Goal: Information Seeking & Learning: Learn about a topic

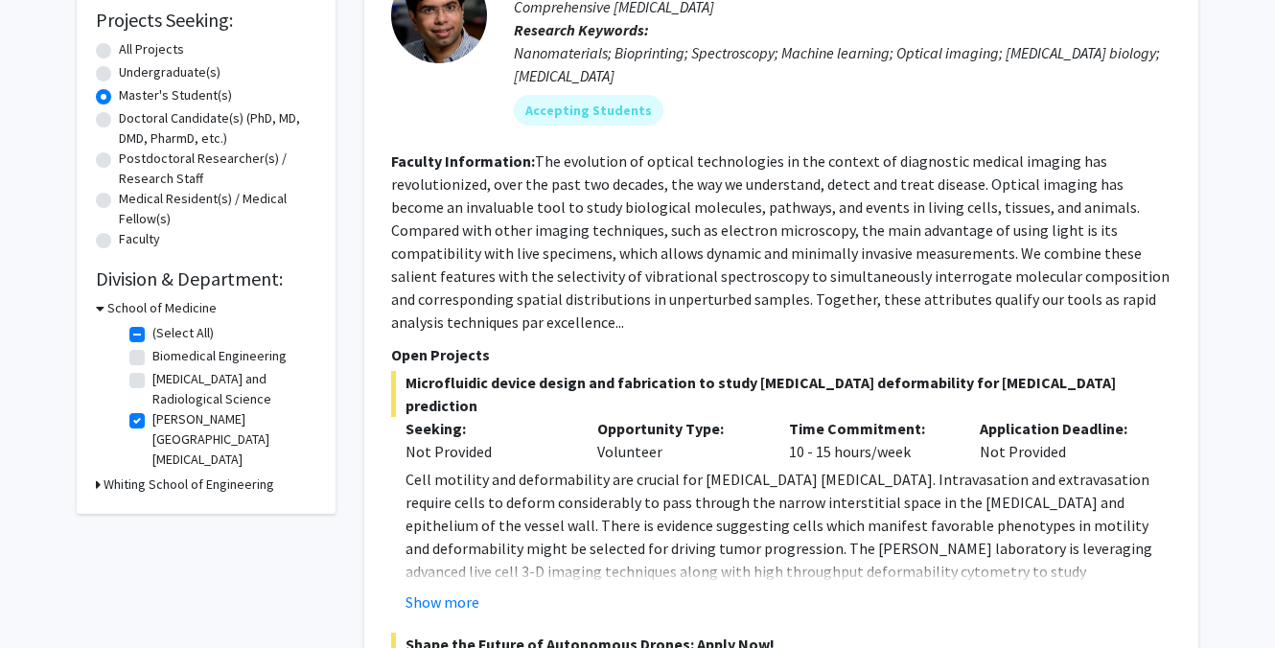
scroll to position [514, 0]
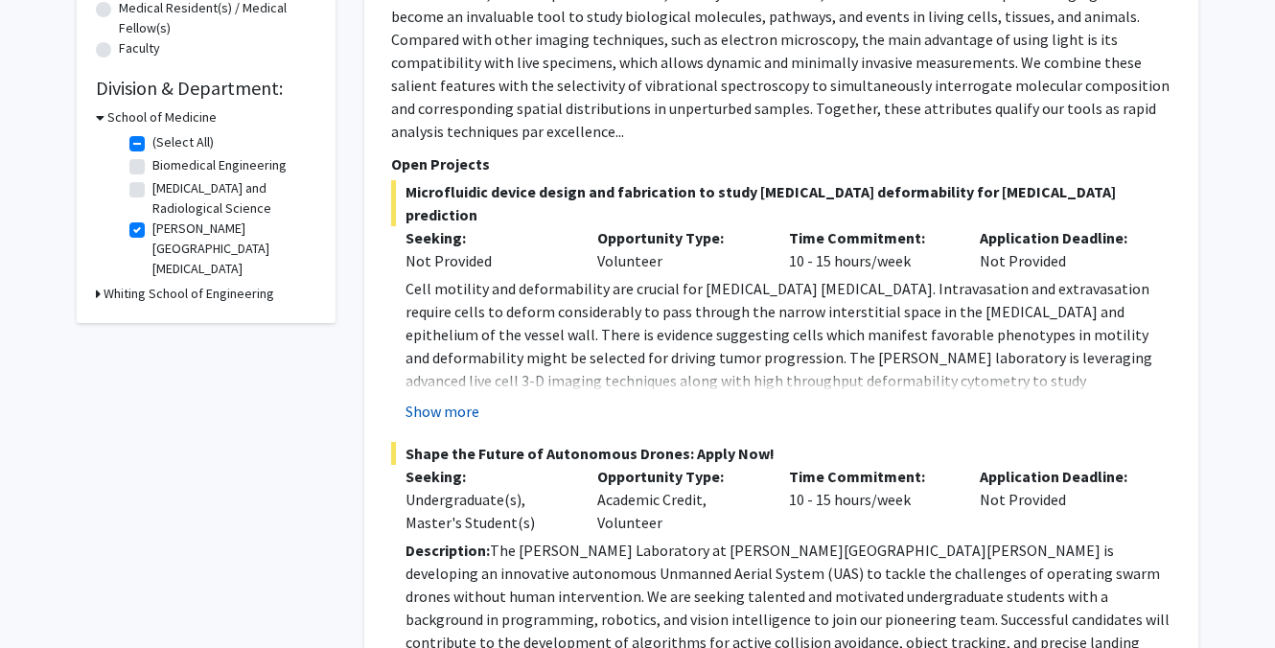
click at [441, 400] on button "Show more" at bounding box center [443, 411] width 74 height 23
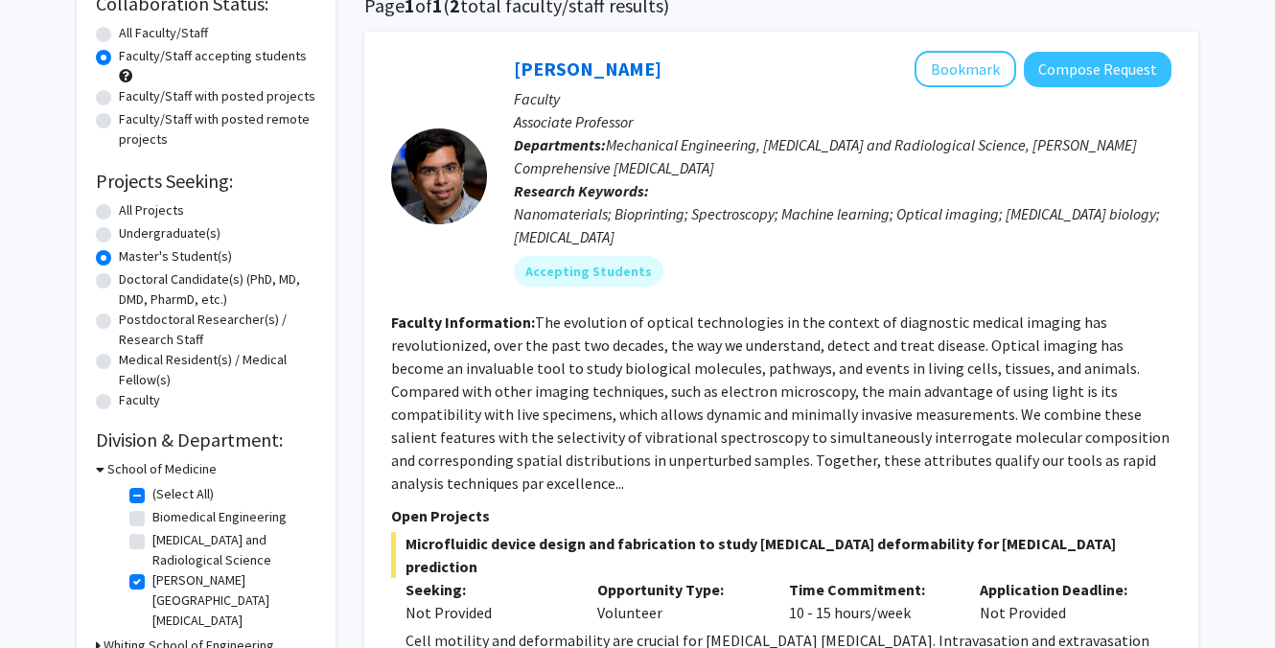
scroll to position [0, 0]
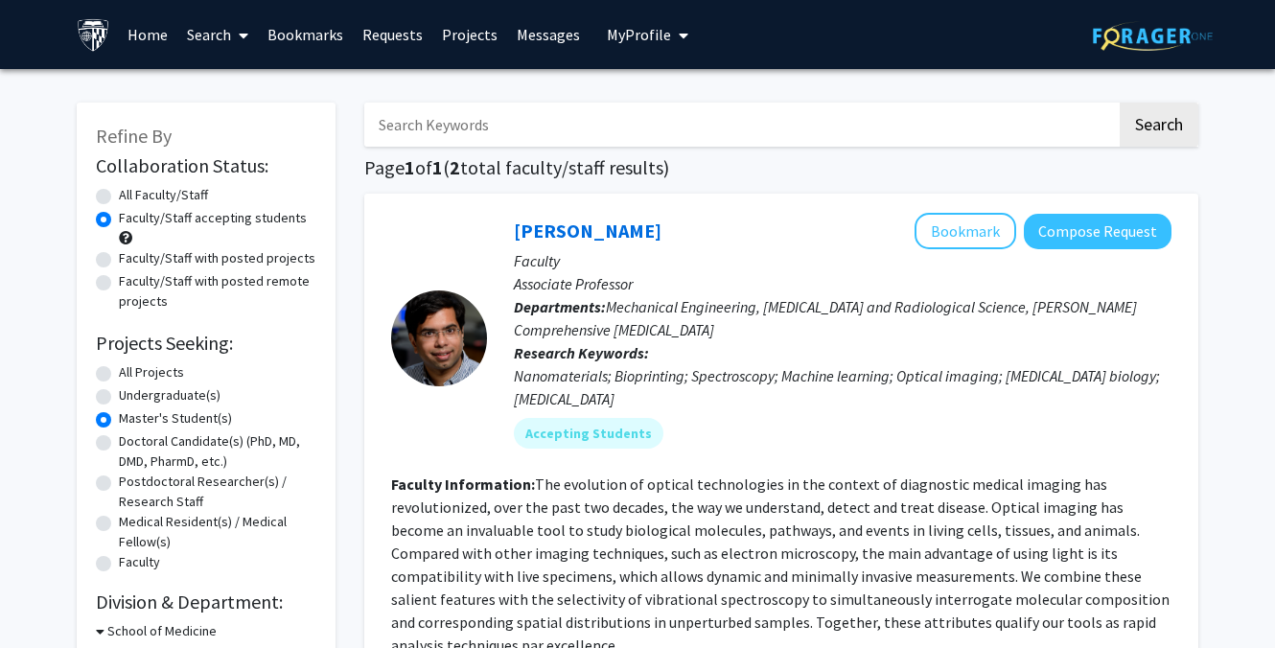
click at [119, 423] on label "Master's Student(s)" at bounding box center [175, 419] width 113 height 20
click at [119, 421] on input "Master's Student(s)" at bounding box center [125, 415] width 12 height 12
click at [119, 423] on label "Master's Student(s)" at bounding box center [175, 419] width 113 height 20
click at [119, 421] on input "Master's Student(s)" at bounding box center [125, 415] width 12 height 12
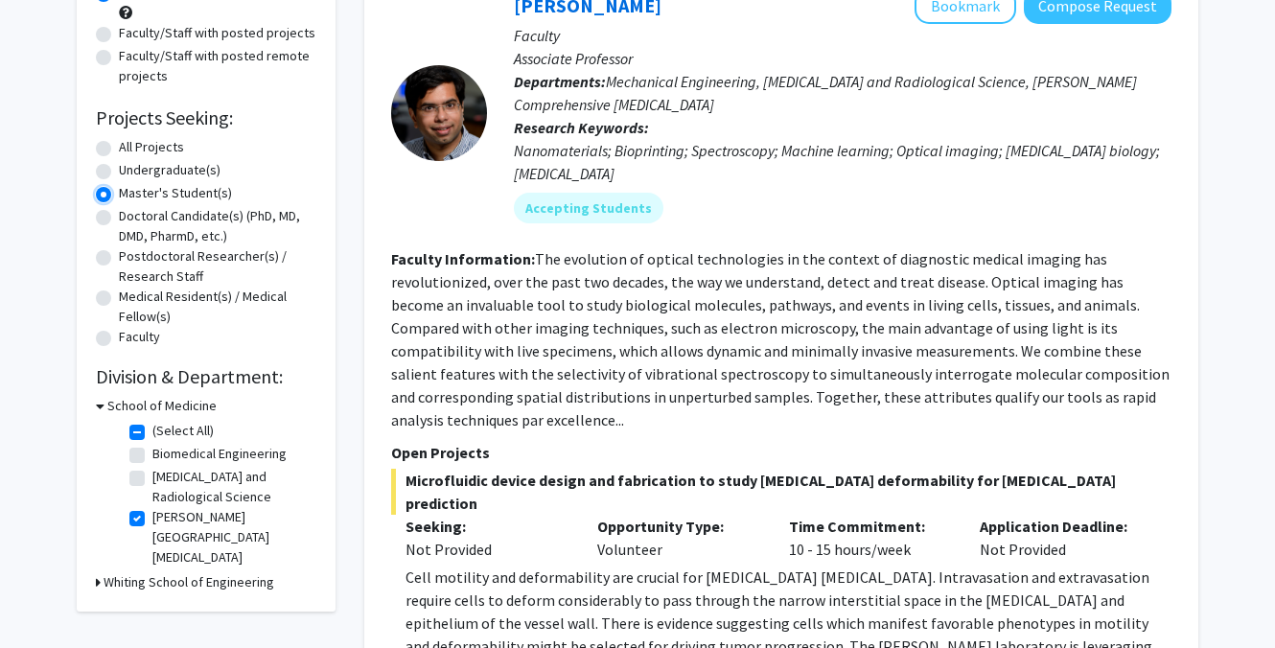
scroll to position [227, 0]
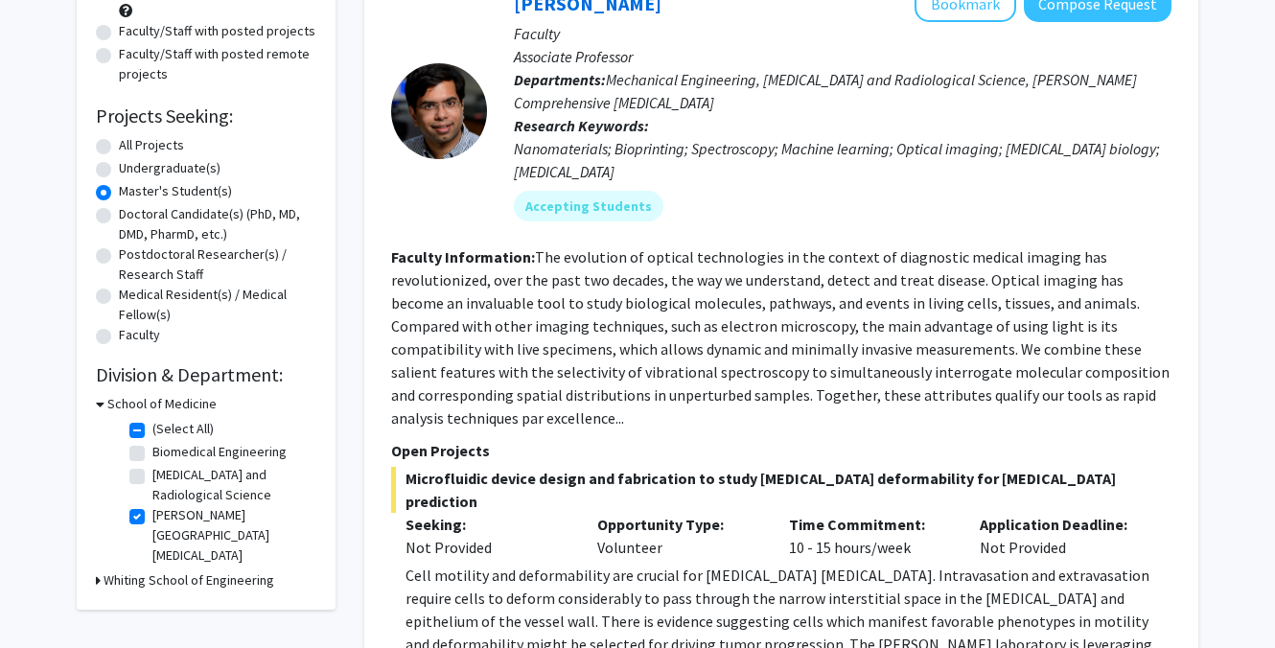
click at [119, 147] on label "All Projects" at bounding box center [151, 145] width 65 height 20
click at [119, 147] on input "All Projects" at bounding box center [125, 141] width 12 height 12
radio input "true"
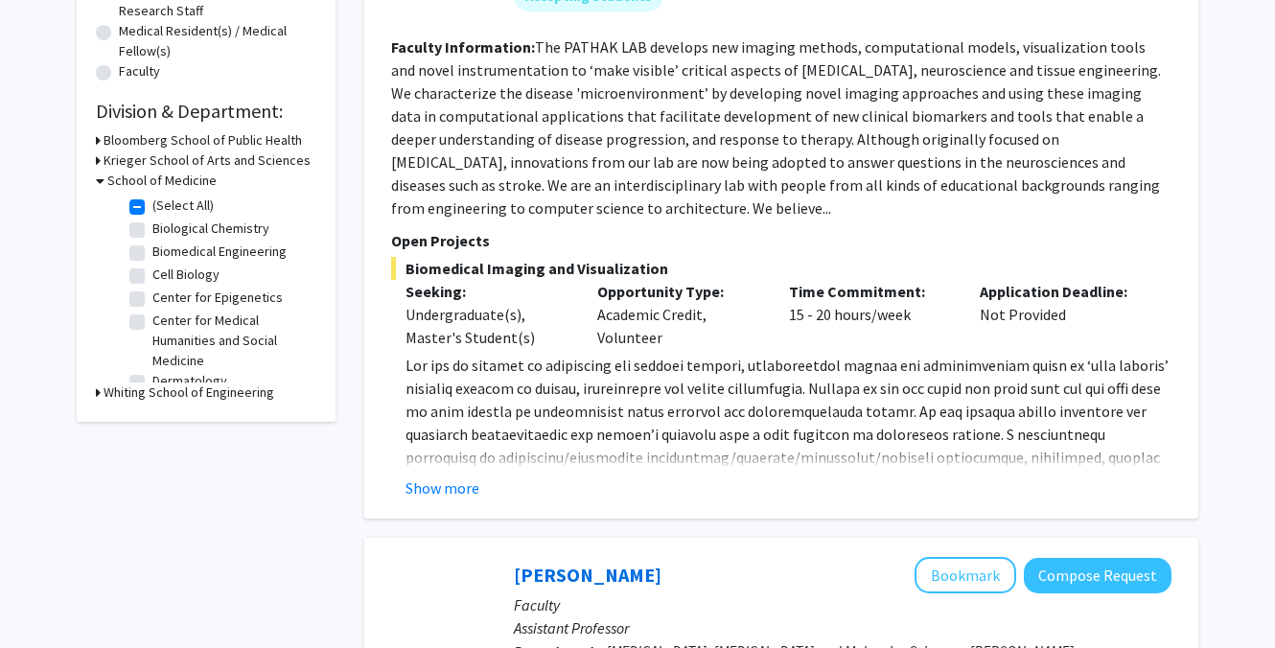
scroll to position [586, 0]
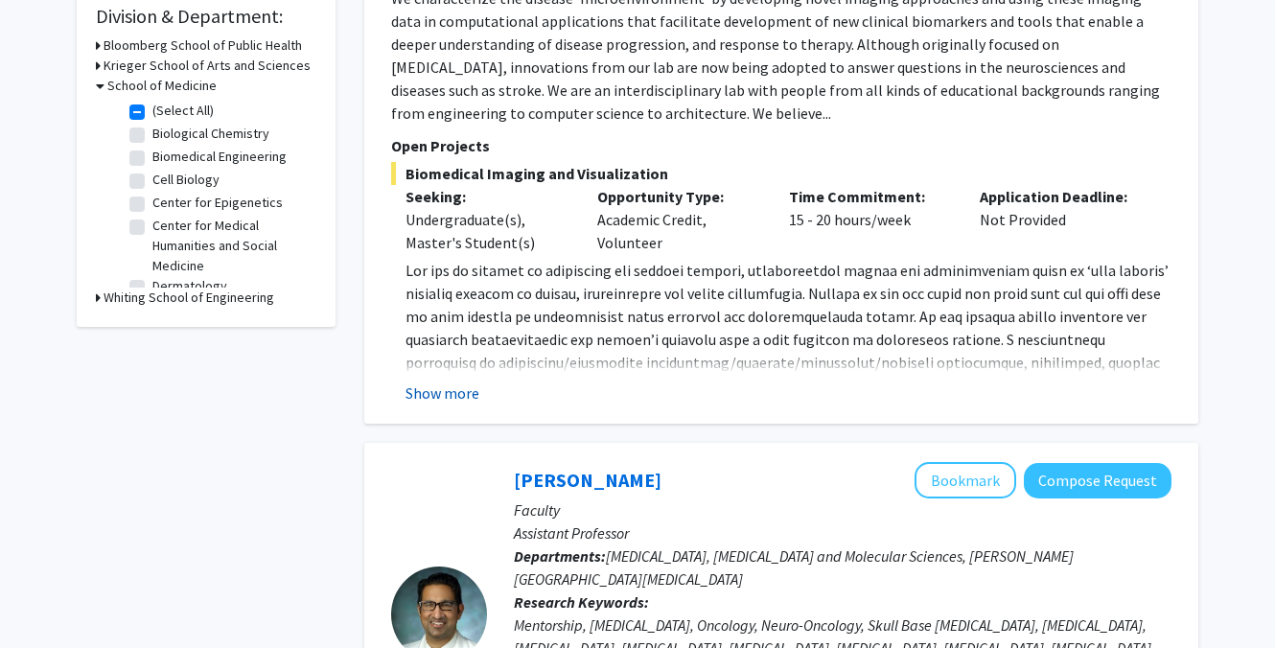
click at [447, 399] on button "Show more" at bounding box center [443, 393] width 74 height 23
